Goal: Transaction & Acquisition: Purchase product/service

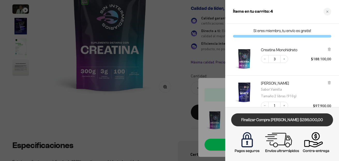
scroll to position [53, 0]
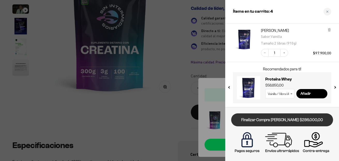
click at [267, 119] on link "Finalizar Compra Segura $286.000,00" at bounding box center [282, 119] width 102 height 13
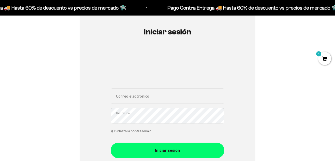
scroll to position [103, 0]
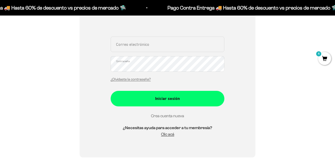
click at [170, 116] on link "Crea cuenta nueva" at bounding box center [167, 115] width 33 height 4
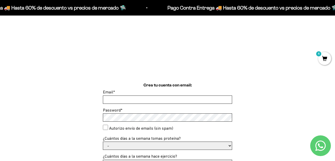
scroll to position [129, 0]
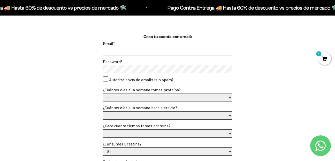
click at [132, 53] on input "Email *" at bounding box center [167, 51] width 129 height 8
type input "[EMAIL_ADDRESS][DOMAIN_NAME]"
click at [143, 98] on select "- 1 o 2 3 a 5 6 o 7" at bounding box center [167, 97] width 129 height 8
select select "1 o 2"
click at [103, 93] on select "- 1 o 2 3 a 5 6 o 7" at bounding box center [167, 97] width 129 height 8
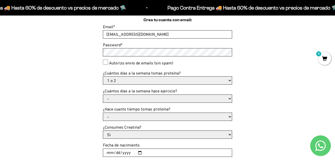
scroll to position [155, 0]
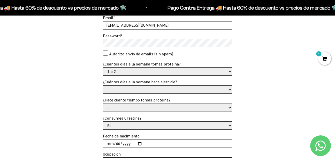
click at [126, 88] on select "- No hago 1 a 2 días 3 a 5 días 6 o 7 días" at bounding box center [167, 90] width 129 height 8
click at [103, 86] on select "- No hago 1 a 2 días 3 a 5 días 6 o 7 días" at bounding box center [167, 90] width 129 height 8
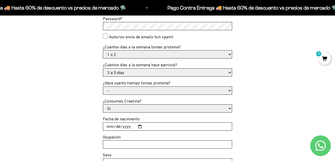
scroll to position [181, 0]
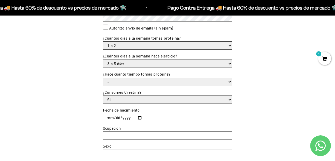
drag, startPoint x: 121, startPoint y: 63, endPoint x: 120, endPoint y: 68, distance: 4.9
click at [121, 64] on select "- No hago 1 a 2 días 3 a 5 días 6 o 7 días" at bounding box center [167, 64] width 129 height 8
select select "1 a 2 días"
click at [103, 60] on select "- No hago 1 a 2 días 3 a 5 días 6 o 7 días" at bounding box center [167, 64] width 129 height 8
click at [118, 81] on select "- Apenas estoy empezando Menos de 6 meses Más de 6 meses Hace más de un año" at bounding box center [167, 82] width 129 height 8
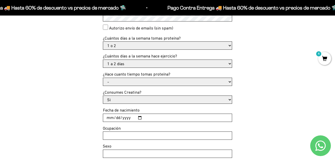
select select "Apenas estoy empezando"
click at [103, 78] on select "- Apenas estoy empezando Menos de 6 meses Más de 6 meses Hace más de un año" at bounding box center [167, 82] width 129 height 8
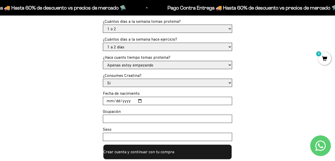
scroll to position [207, 0]
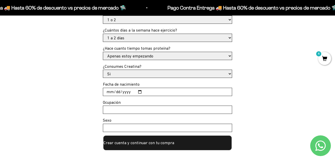
click at [121, 92] on input "Fecha de nacimiento" at bounding box center [167, 92] width 129 height 8
click at [141, 91] on input "Fecha de nacimiento" at bounding box center [167, 92] width 129 height 8
click at [128, 91] on input "2025-01-15" at bounding box center [167, 92] width 129 height 8
type input "2000-01-15"
type input "Programador"
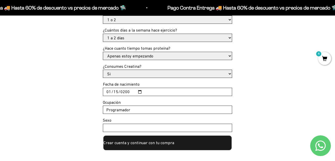
type input ";"
type input "MAsculino"
click at [137, 143] on button "Crear cuenta y continuar con tu compra" at bounding box center [167, 143] width 129 height 16
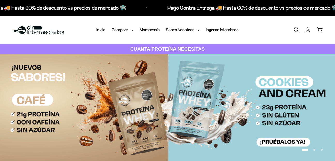
click at [309, 30] on link "Cuenta" at bounding box center [308, 30] width 6 height 6
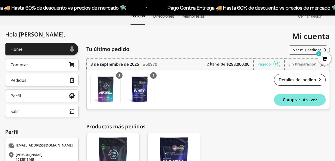
scroll to position [52, 0]
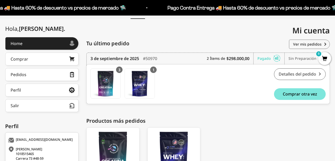
click at [300, 71] on link "Detalles del pedido" at bounding box center [300, 74] width 52 height 12
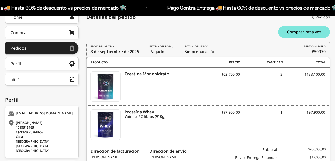
scroll to position [68, 0]
